Goal: Task Accomplishment & Management: Use online tool/utility

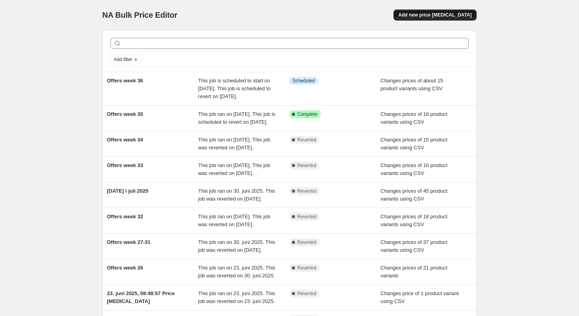
click at [453, 14] on span "Add new price [MEDICAL_DATA]" at bounding box center [434, 15] width 73 height 6
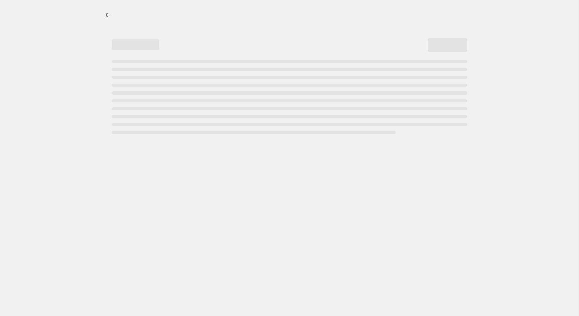
select select "percentage"
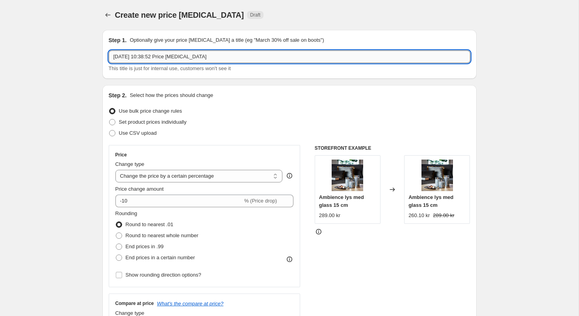
click at [192, 58] on input "[DATE] 10:38:52 Price [MEDICAL_DATA]" at bounding box center [290, 56] width 362 height 13
drag, startPoint x: 217, startPoint y: 57, endPoint x: -22, endPoint y: 46, distance: 240.1
click at [109, 50] on input "[DATE] 10:38:52 Price [MEDICAL_DATA]" at bounding box center [290, 56] width 362 height 13
type input "Julesalg week 36-38"
click at [115, 134] on span at bounding box center [112, 133] width 6 height 6
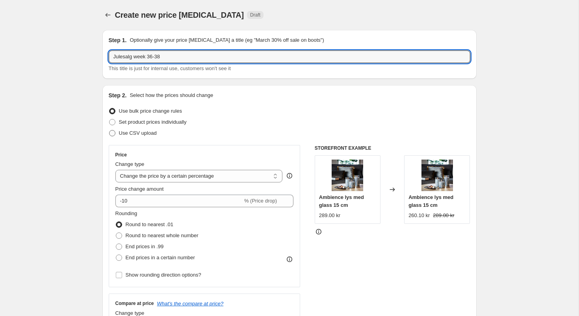
click at [110, 130] on input "Use CSV upload" at bounding box center [109, 130] width 0 height 0
radio input "true"
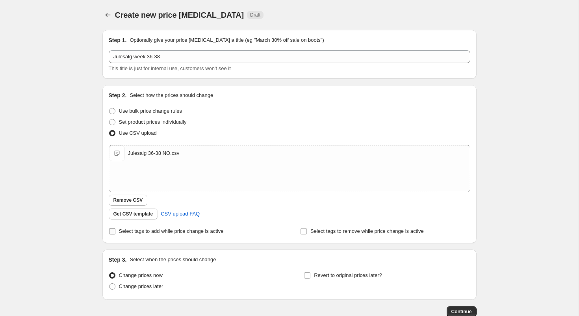
click at [113, 232] on input "Select tags to add while price change is active" at bounding box center [112, 231] width 6 height 6
checkbox input "true"
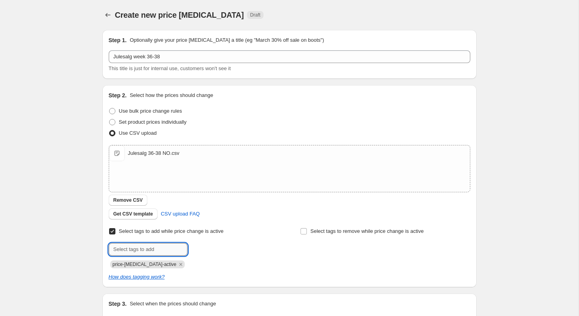
click at [165, 250] on input "text" at bounding box center [148, 249] width 79 height 13
type input "christmas_offers"
click at [207, 249] on span "christmas_of..." at bounding box center [220, 249] width 33 height 6
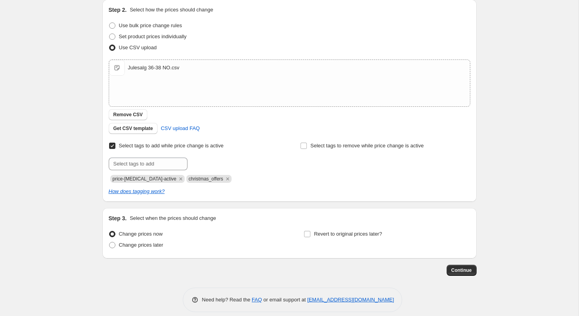
scroll to position [93, 0]
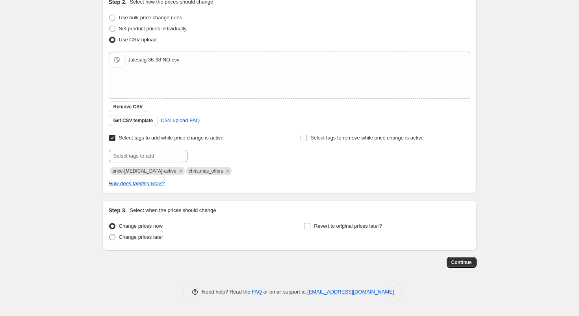
click at [112, 236] on span at bounding box center [112, 237] width 6 height 6
click at [110, 234] on input "Change prices later" at bounding box center [109, 234] width 0 height 0
radio input "true"
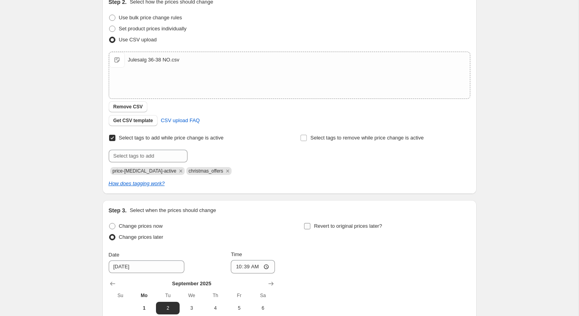
click at [308, 227] on input "Revert to original prices later?" at bounding box center [307, 226] width 6 height 6
checkbox input "true"
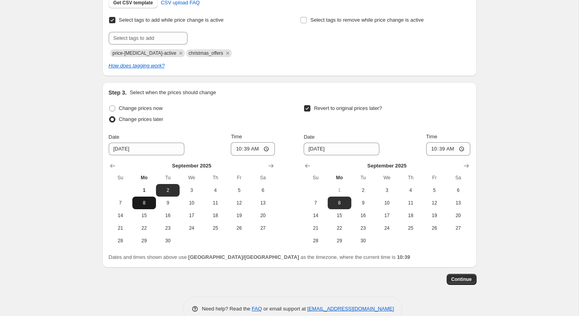
scroll to position [213, 0]
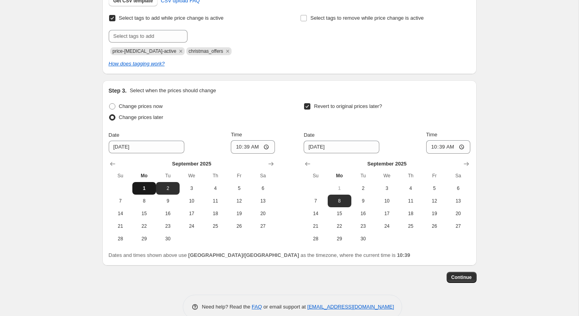
click at [145, 187] on span "1" at bounding box center [144, 188] width 17 height 6
type input "9/1/2025"
click at [253, 148] on input "10:39" at bounding box center [253, 146] width 44 height 13
type input "15:00"
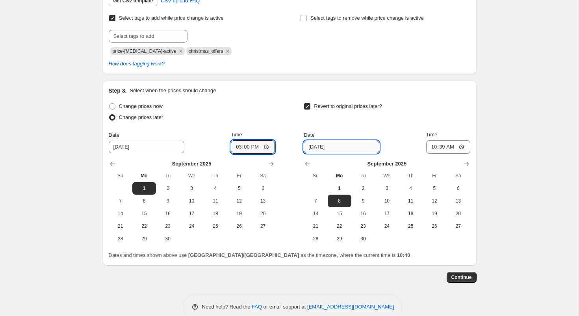
click at [355, 148] on input "9/8/2025" at bounding box center [342, 147] width 76 height 13
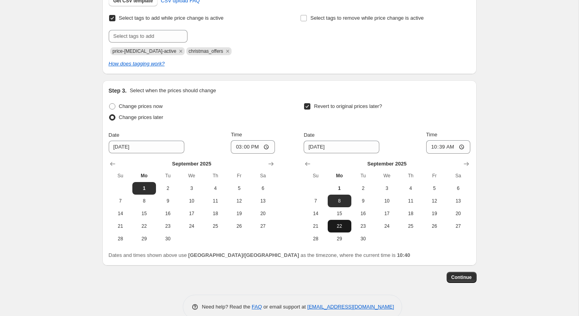
click at [340, 225] on span "22" at bounding box center [339, 226] width 17 height 6
type input "9/22/2025"
click at [448, 147] on input "10:39" at bounding box center [448, 146] width 44 height 13
type input "14:55"
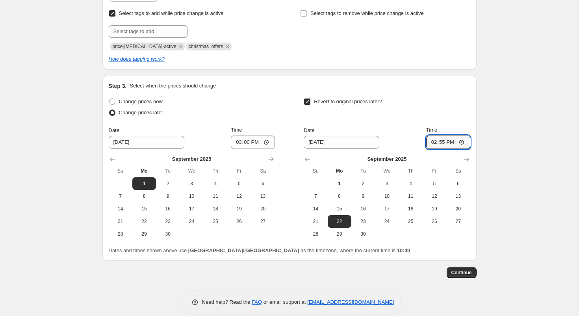
scroll to position [227, 0]
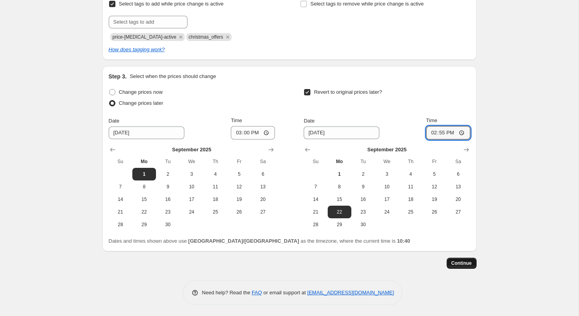
click at [463, 263] on span "Continue" at bounding box center [461, 263] width 20 height 6
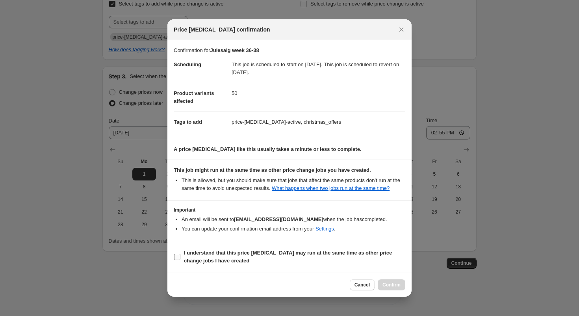
click at [178, 260] on input "I understand that this price change job may run at the same time as other price…" at bounding box center [177, 257] width 6 height 6
checkbox input "true"
click at [396, 288] on span "Confirm" at bounding box center [392, 285] width 18 height 6
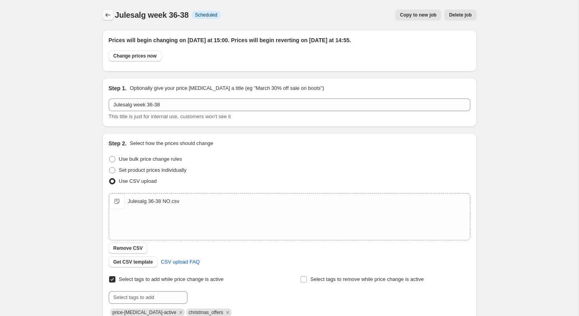
click at [107, 15] on icon "Price change jobs" at bounding box center [108, 15] width 8 height 8
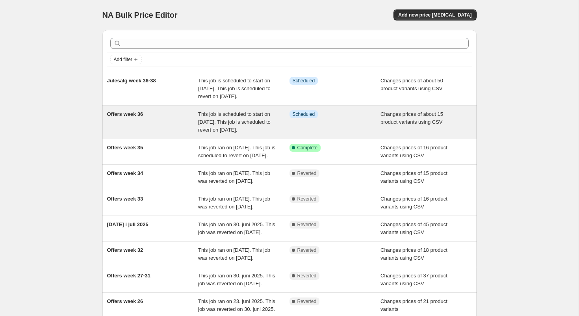
scroll to position [2, 0]
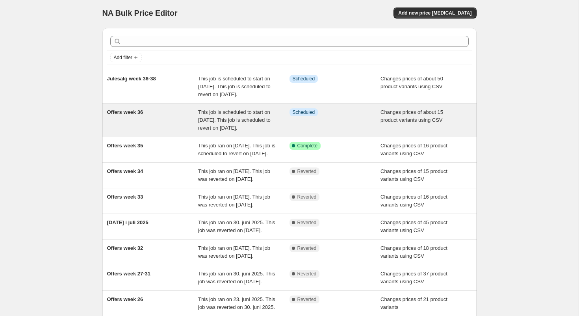
click at [206, 128] on span "This job is scheduled to start on 1. september 2025. This job is scheduled to r…" at bounding box center [234, 120] width 72 height 22
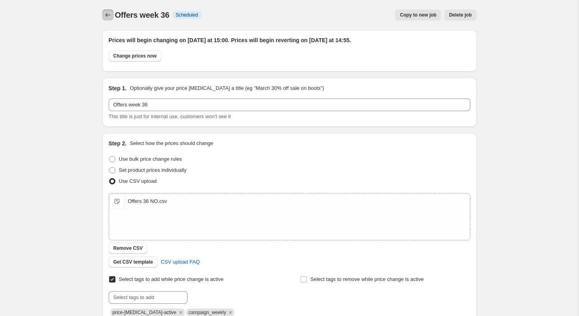
click at [109, 15] on icon "Price change jobs" at bounding box center [108, 15] width 8 height 8
